Goal: Obtain resource: Obtain resource

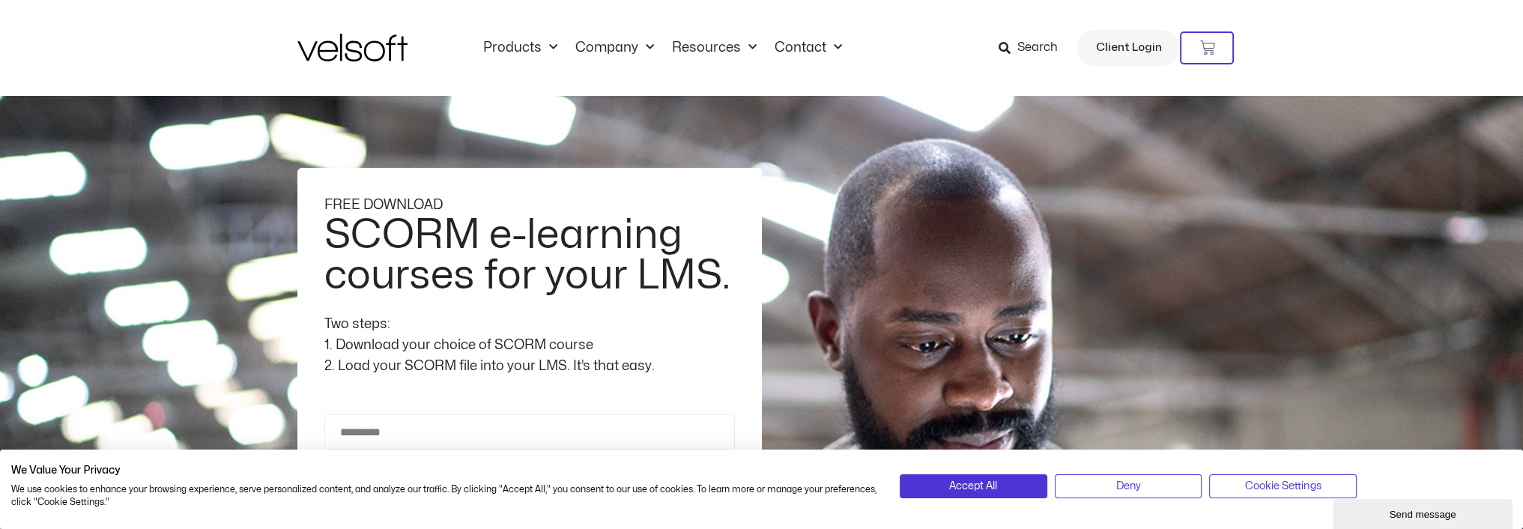
drag, startPoint x: 124, startPoint y: 39, endPoint x: 202, endPoint y: 43, distance: 78.0
click at [124, 38] on div "Products All Products Content ILT Courseware Storyline 360 Courses SCORM Course…" at bounding box center [761, 48] width 1523 height 96
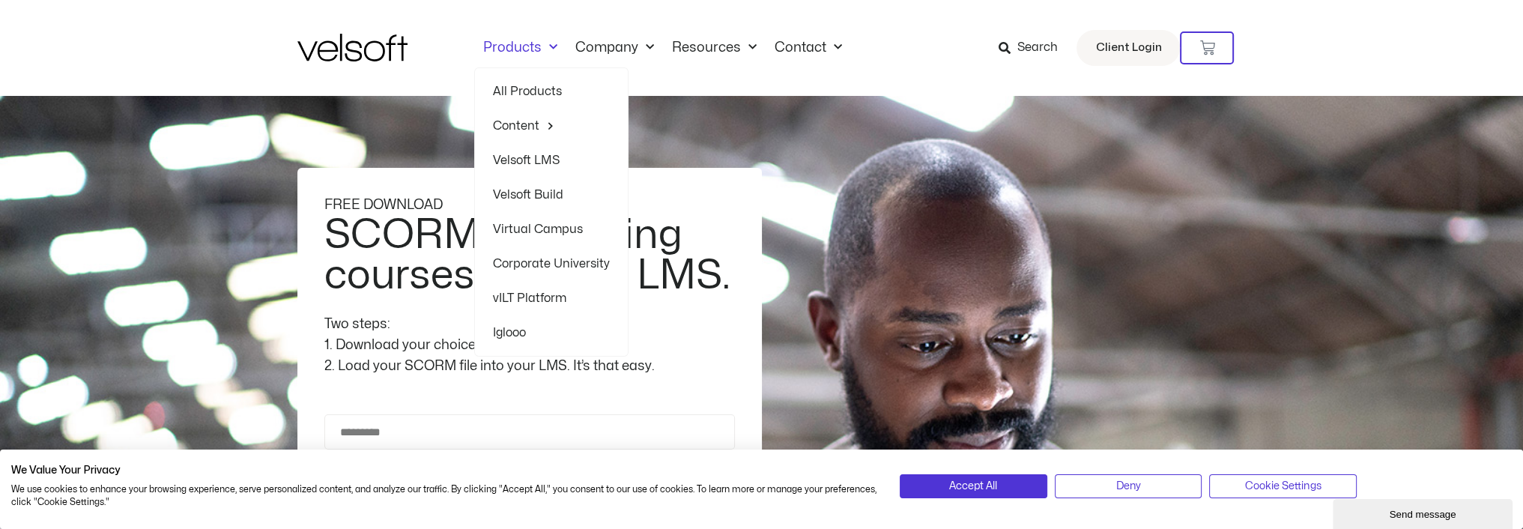
click at [546, 45] on span "Menu" at bounding box center [549, 47] width 16 height 25
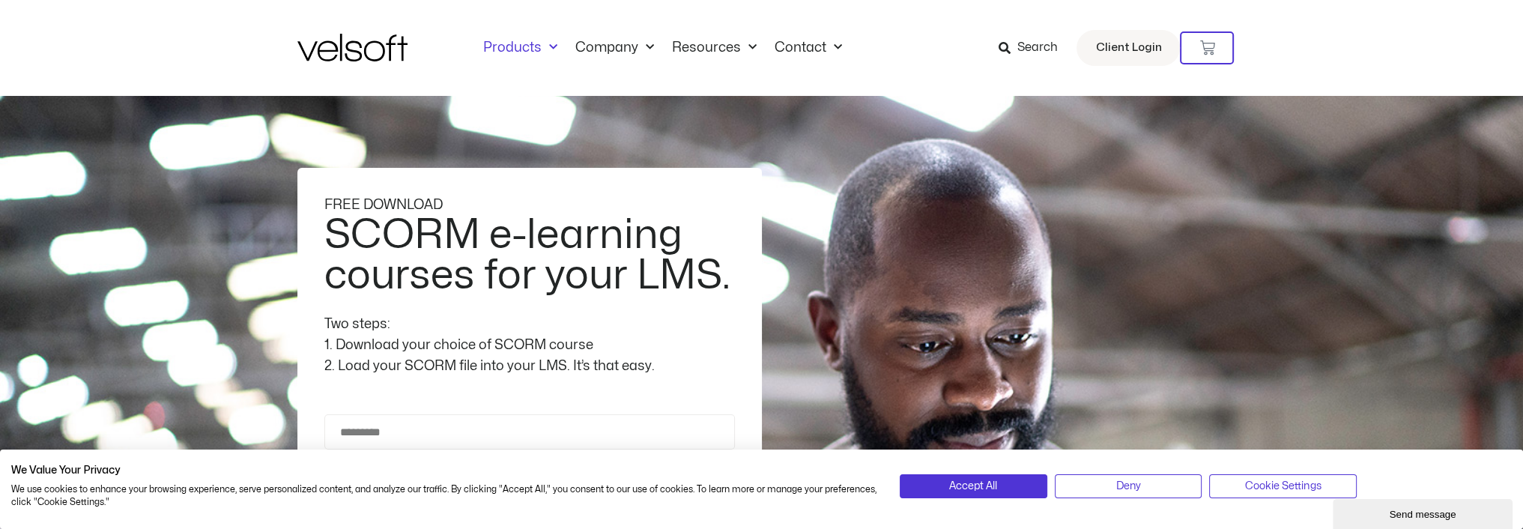
click at [546, 45] on span "Menu" at bounding box center [549, 47] width 16 height 25
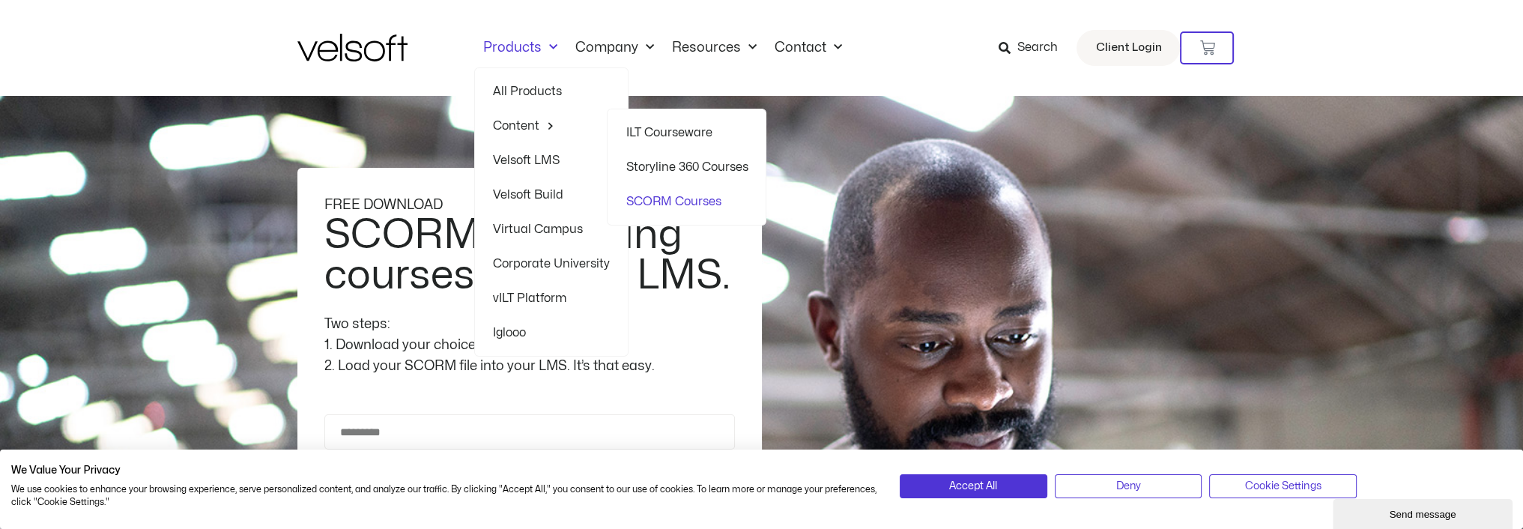
click at [539, 120] on span "Menu" at bounding box center [546, 125] width 15 height 23
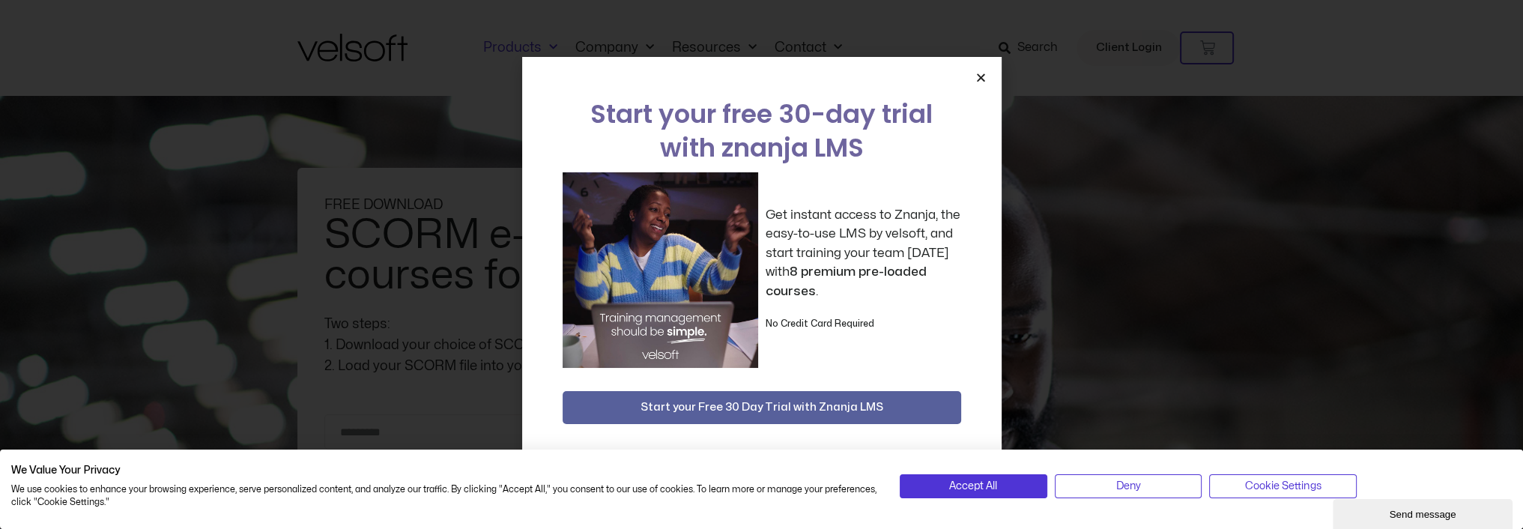
click at [538, 50] on link "Products" at bounding box center [520, 48] width 92 height 16
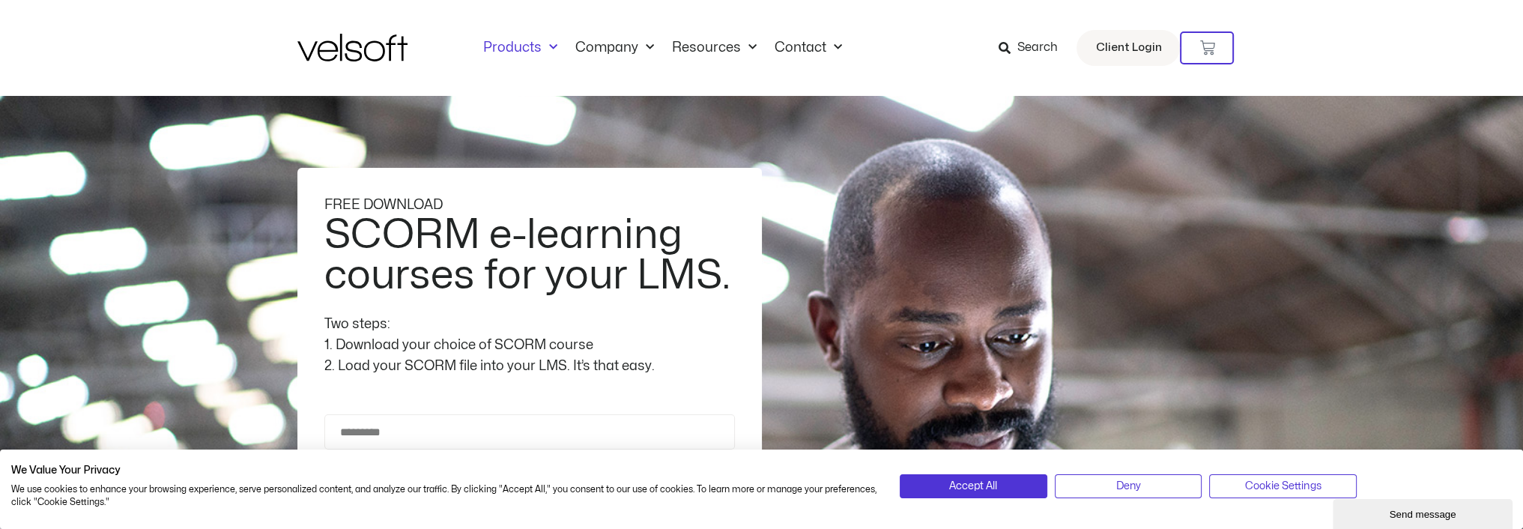
click at [536, 47] on link "Products" at bounding box center [520, 48] width 92 height 16
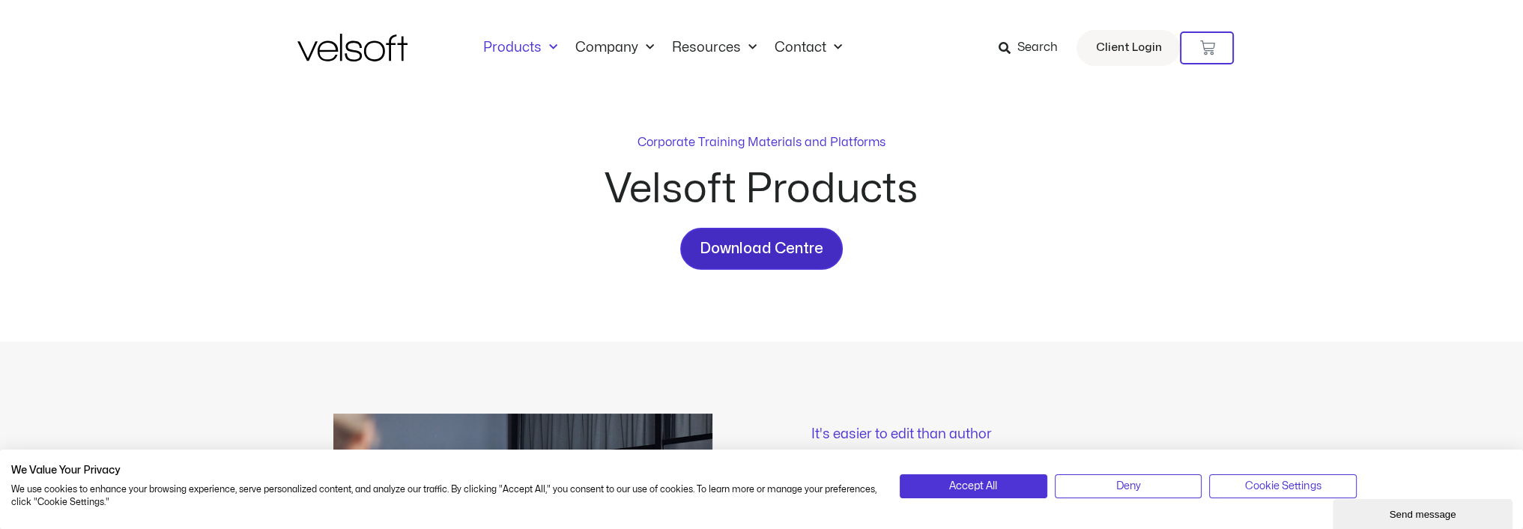
click at [778, 249] on span "Download Centre" at bounding box center [762, 249] width 124 height 24
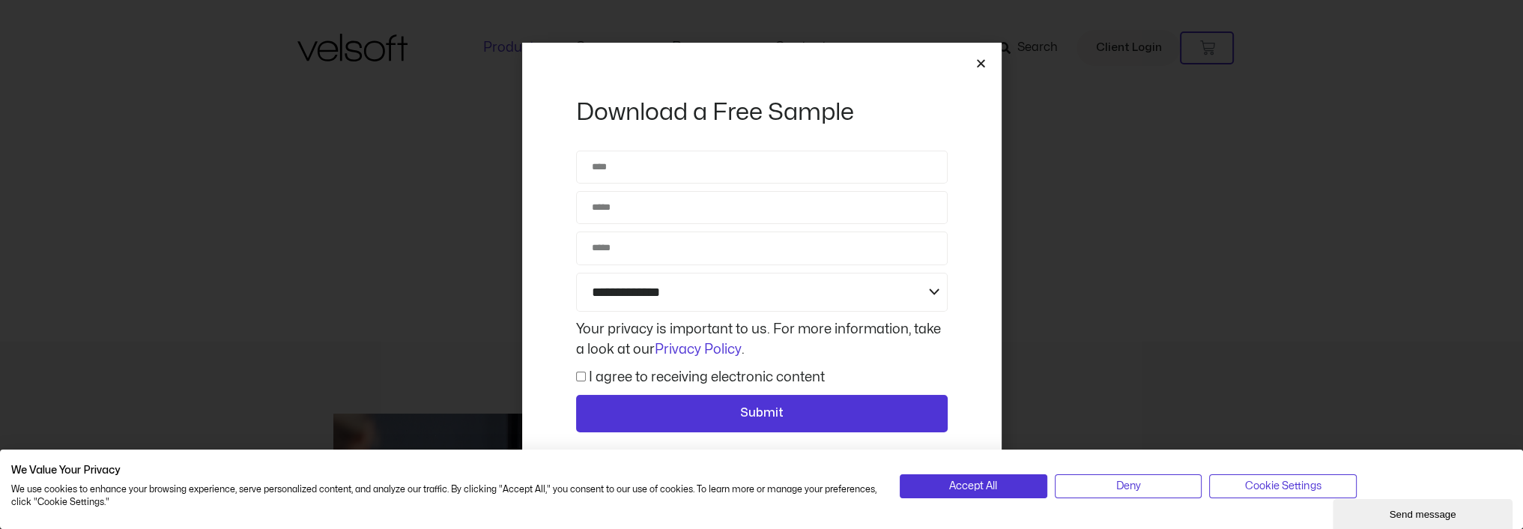
click at [975, 62] on icon "Close" at bounding box center [980, 63] width 11 height 11
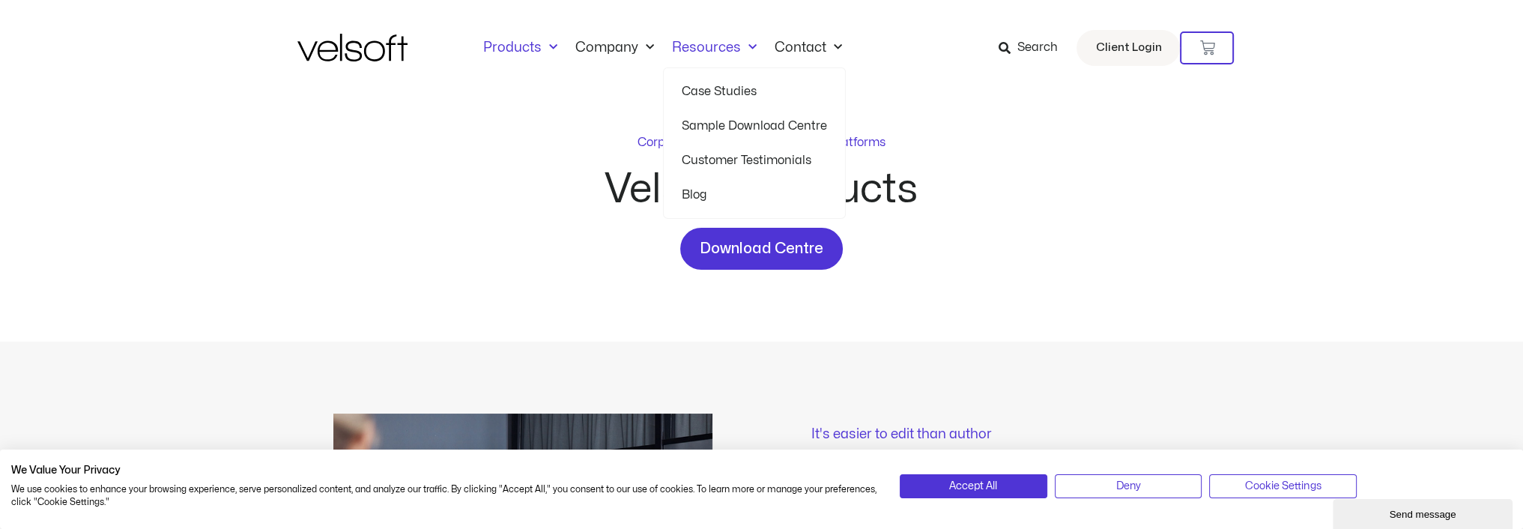
click at [719, 43] on link "Resources" at bounding box center [714, 48] width 103 height 16
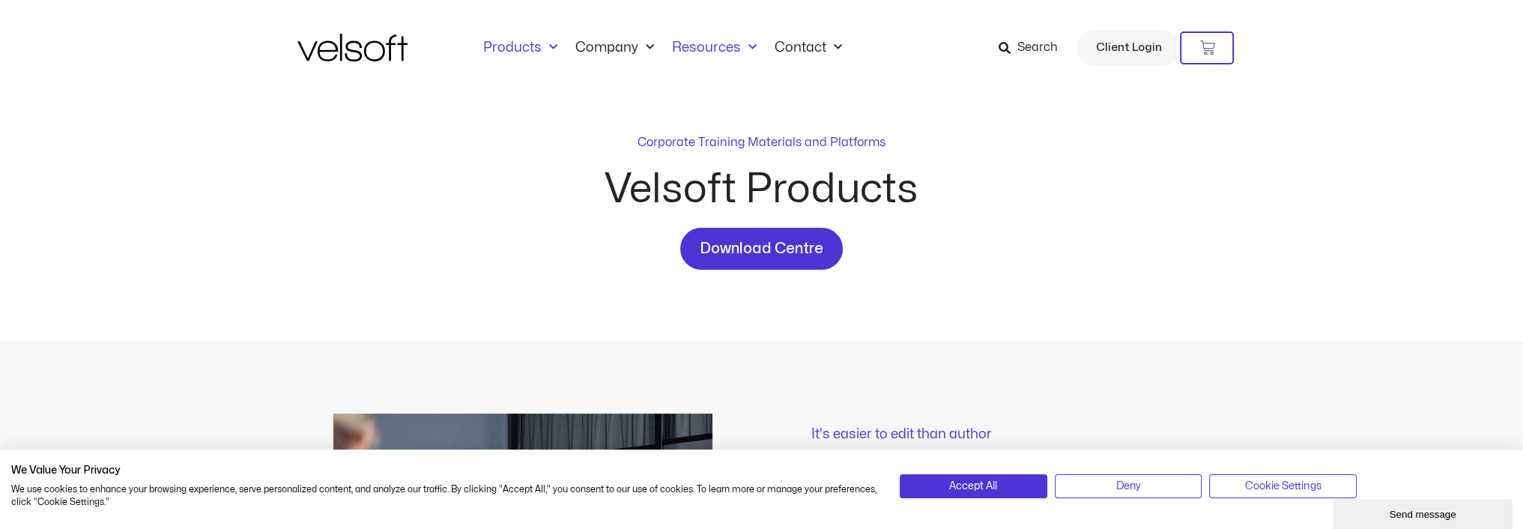
click at [719, 43] on link "Resources" at bounding box center [714, 48] width 103 height 16
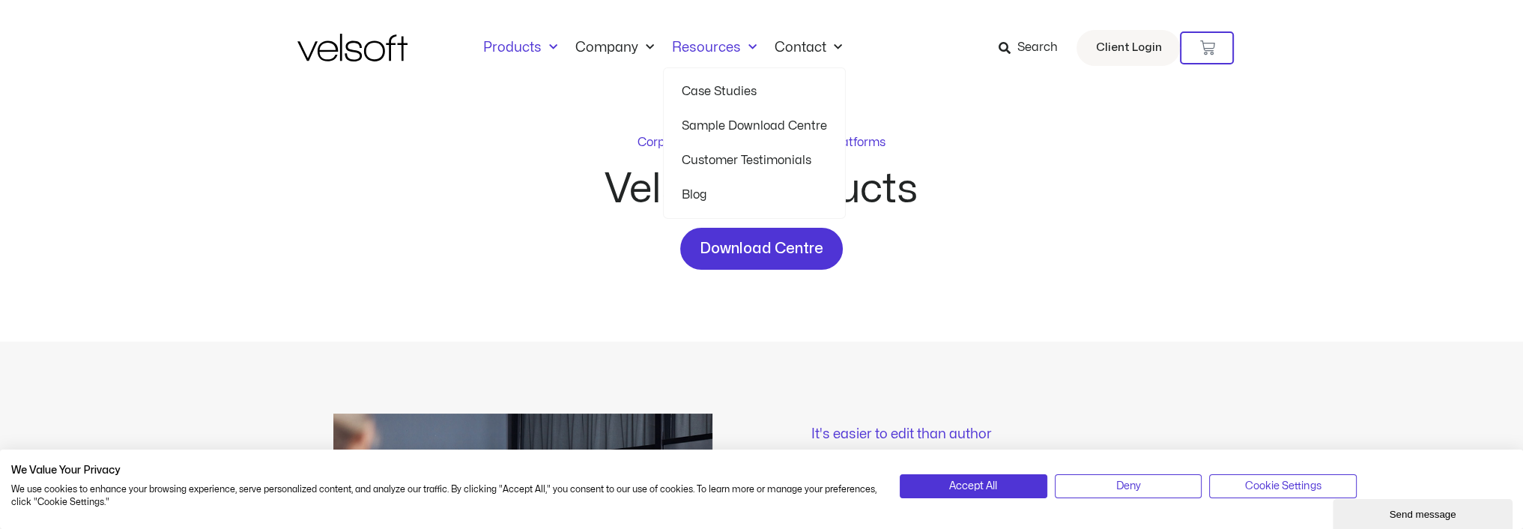
click at [735, 119] on link "Sample Download Centre" at bounding box center [754, 126] width 145 height 34
